Goal: Information Seeking & Learning: Find specific fact

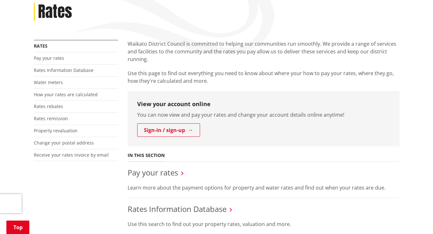
scroll to position [160, 0]
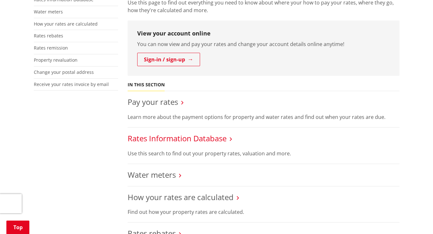
click at [212, 137] on link "Rates Information Database" at bounding box center [177, 138] width 99 height 11
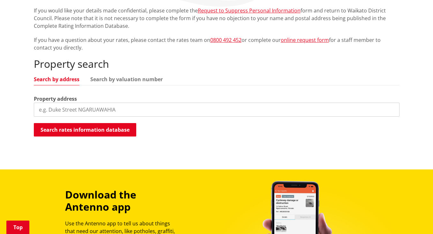
scroll to position [160, 0]
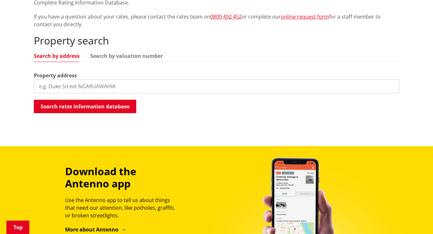
click at [71, 86] on input "search" at bounding box center [217, 86] width 366 height 14
type input "4 [PERSON_NAME] rise"
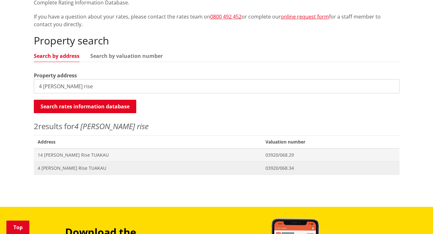
click at [73, 169] on span "4 [PERSON_NAME] Rise TUAKAU" at bounding box center [148, 168] width 221 height 6
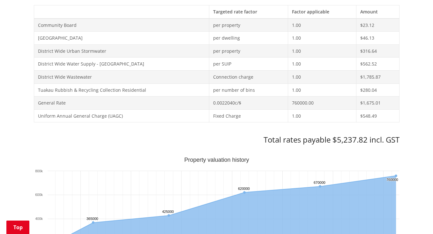
scroll to position [255, 0]
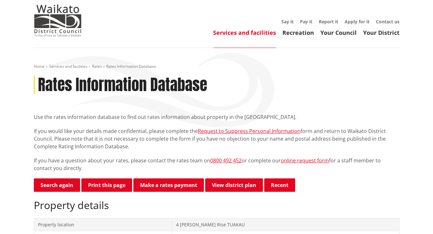
scroll to position [0, 0]
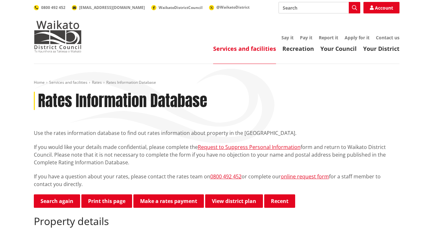
click at [372, 105] on div "Rates Information Database" at bounding box center [217, 101] width 366 height 19
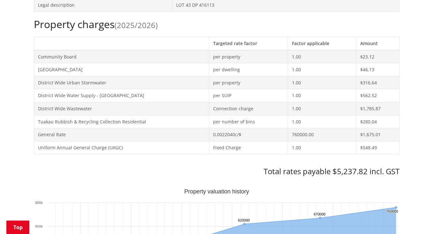
scroll to position [255, 0]
